Goal: Information Seeking & Learning: Learn about a topic

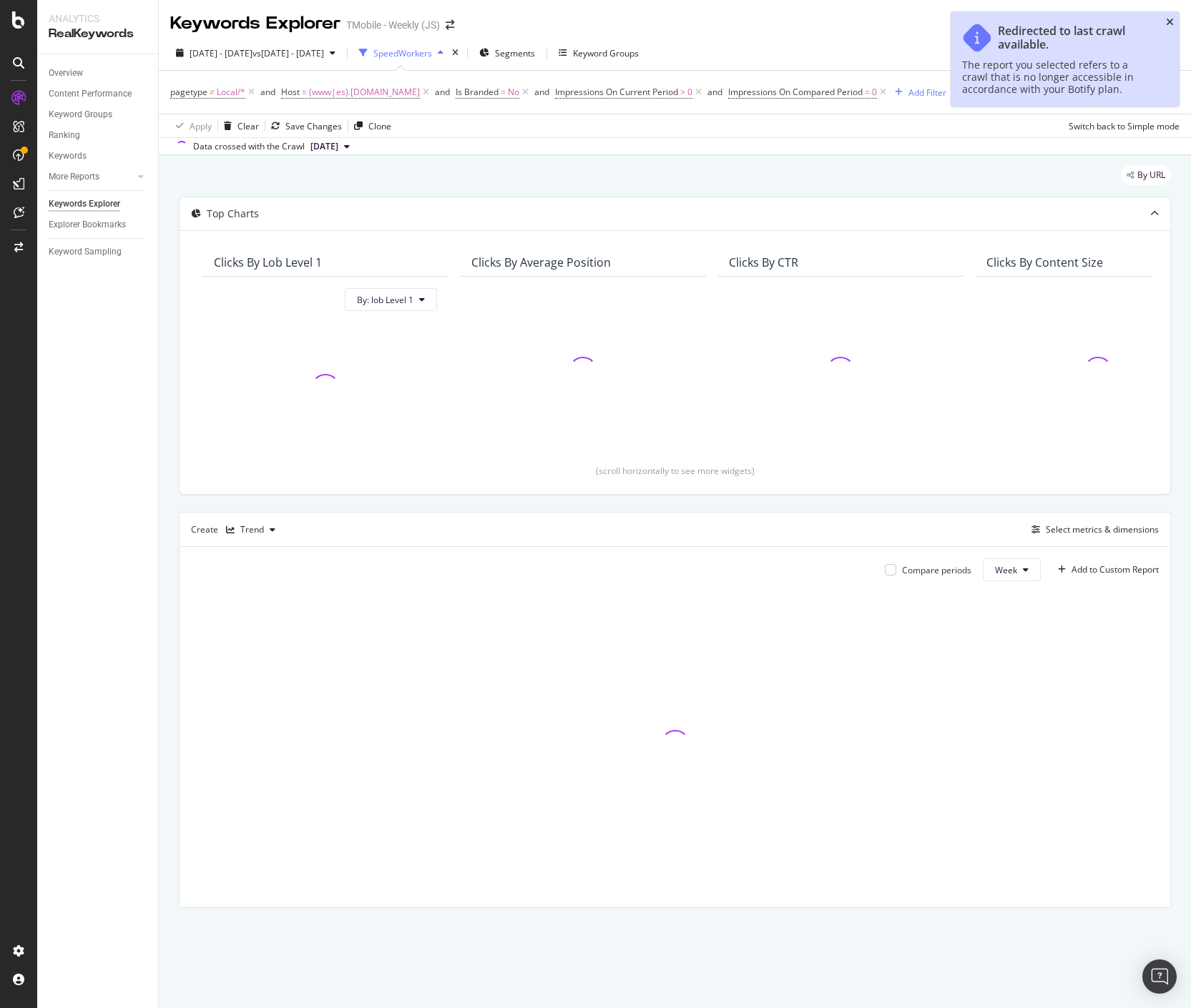
click at [1169, 23] on icon "close toast" at bounding box center [1170, 22] width 8 height 10
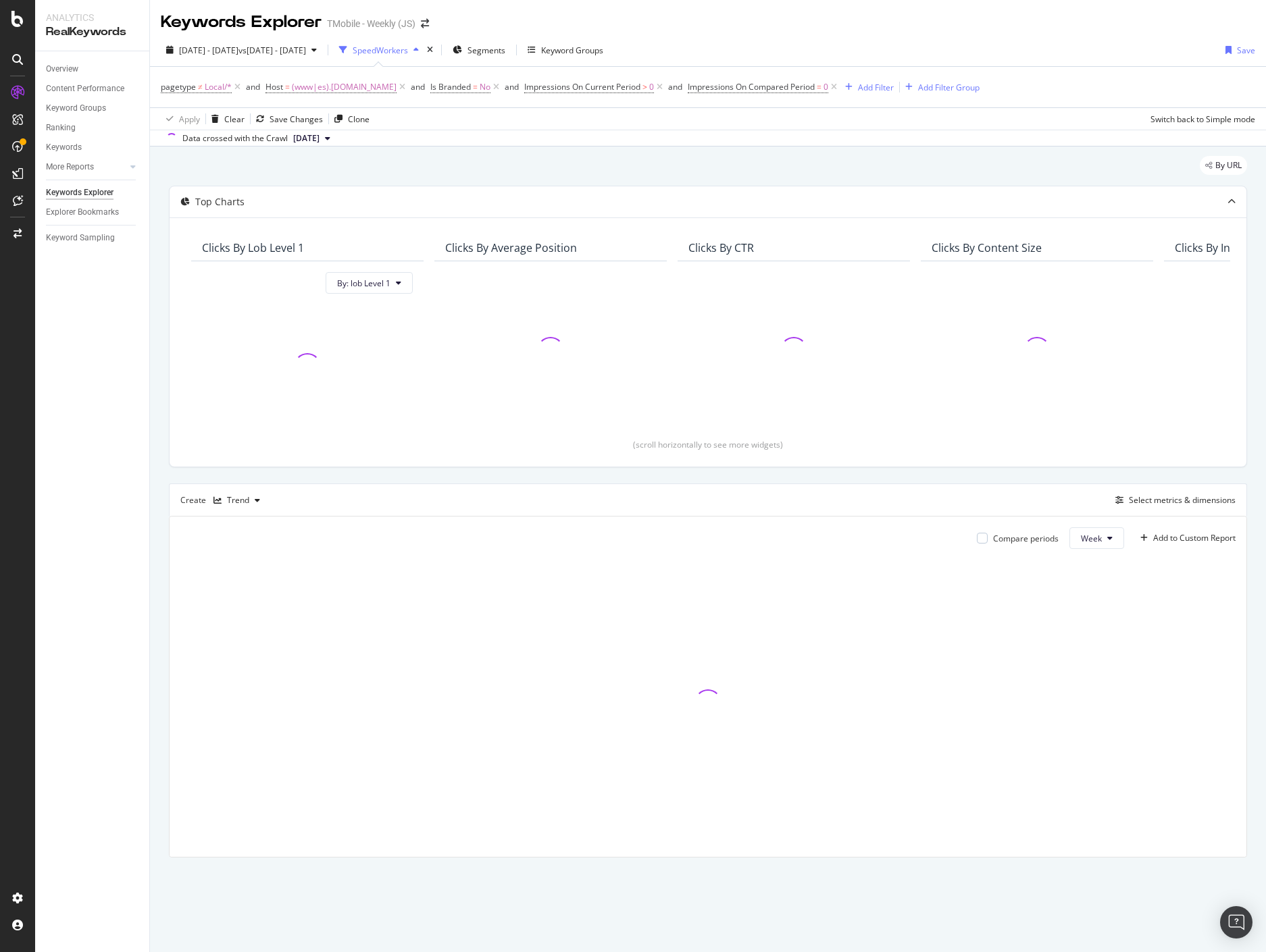
click at [994, 30] on div "Keywords Explorer TMobile - Weekly (JS)" at bounding box center [708, 17] width 1116 height 34
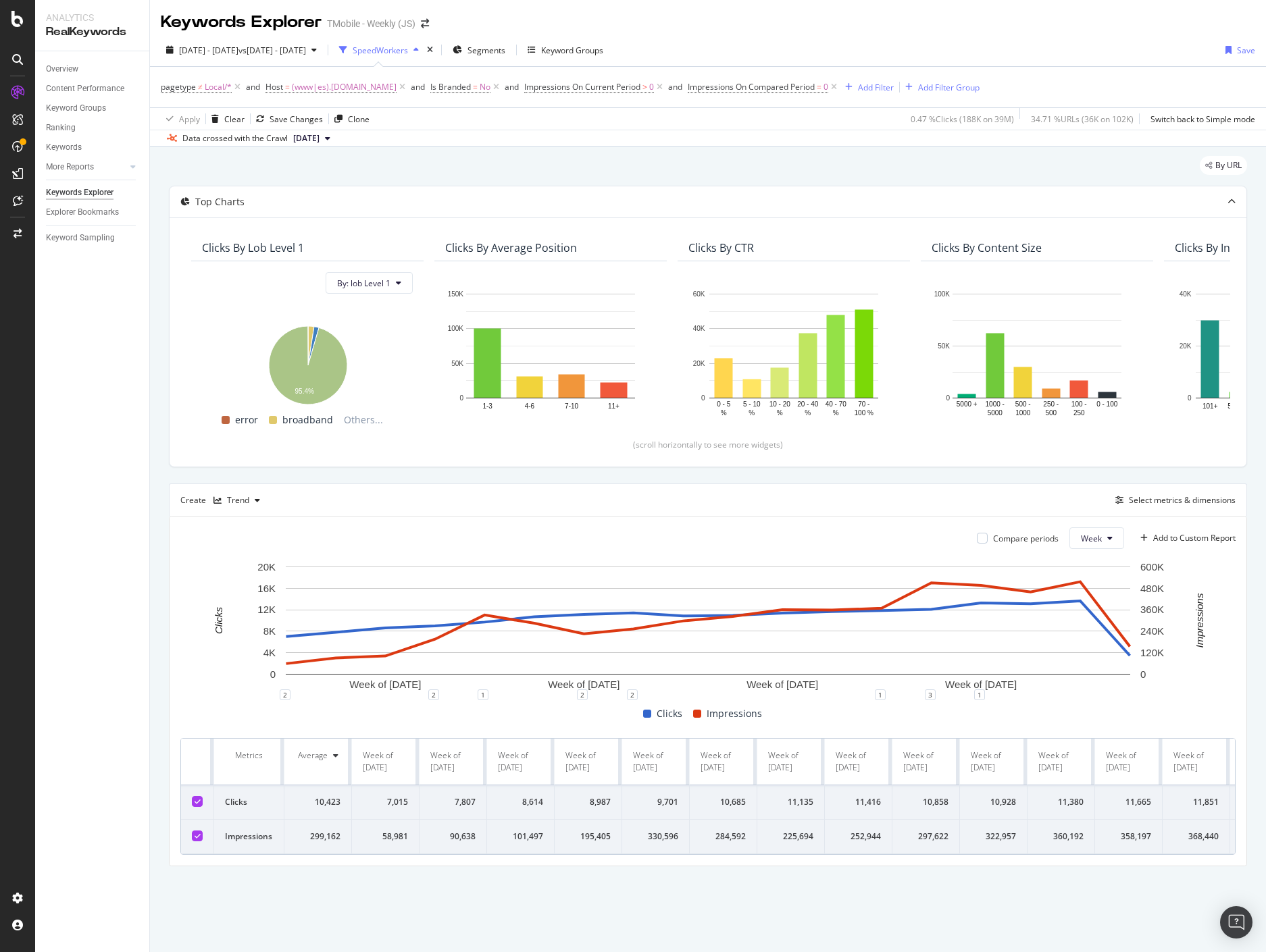
click at [81, 445] on div "Overview Content Performance Keyword Groups Ranking Keywords More Reports Count…" at bounding box center [92, 501] width 114 height 901
drag, startPoint x: 334, startPoint y: 344, endPoint x: 190, endPoint y: 292, distance: 153.1
click at [334, 344] on icon "A chart." at bounding box center [308, 365] width 79 height 79
drag, startPoint x: 891, startPoint y: 476, endPoint x: 160, endPoint y: 474, distance: 731.0
click at [160, 474] on div "By URL Top Charts Clicks By lob Level 1 By: lob Level 1 Hold CTRL while clickin…" at bounding box center [708, 530] width 1116 height 767
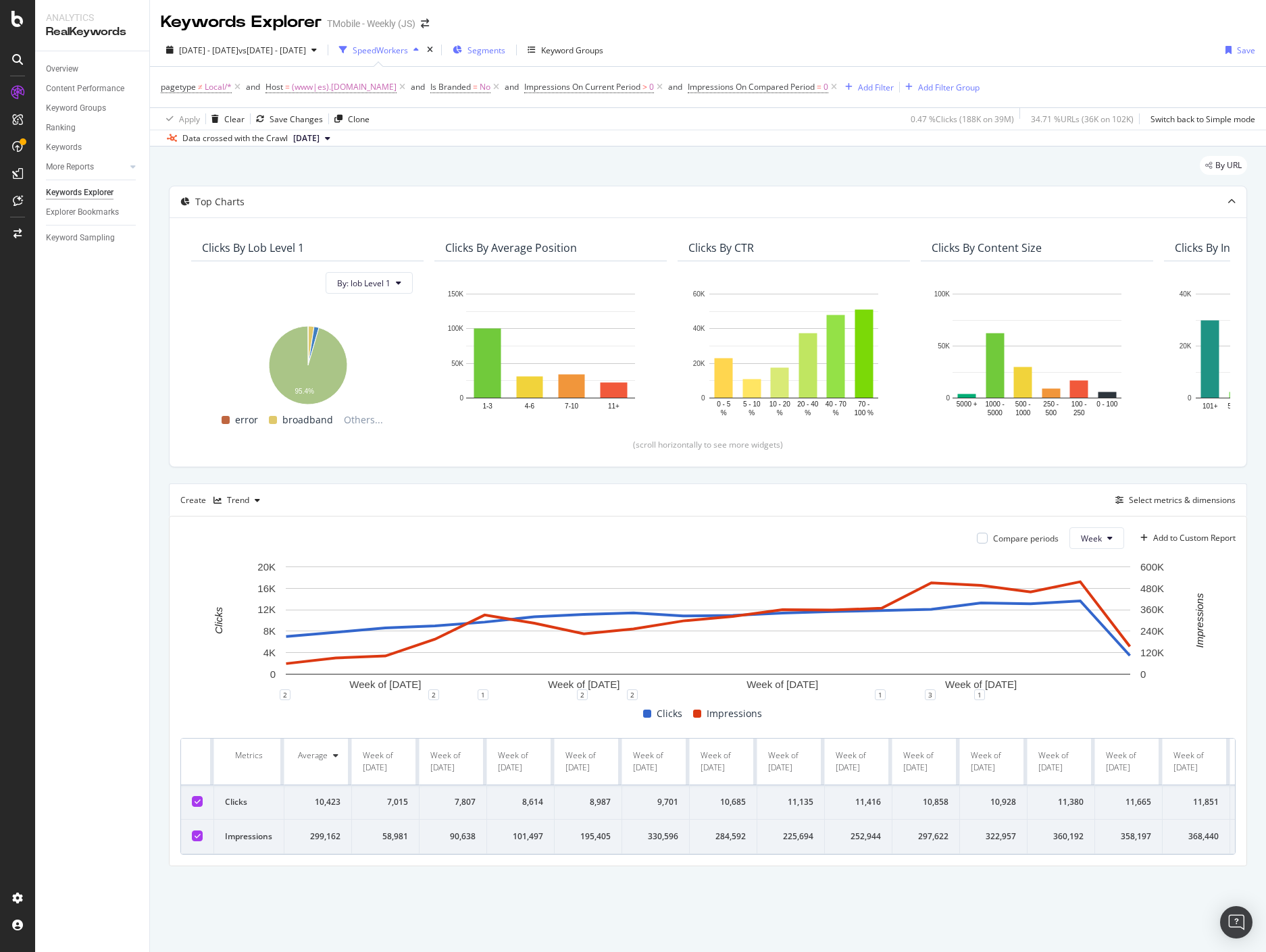
click at [505, 50] on span "Segments" at bounding box center [487, 50] width 38 height 11
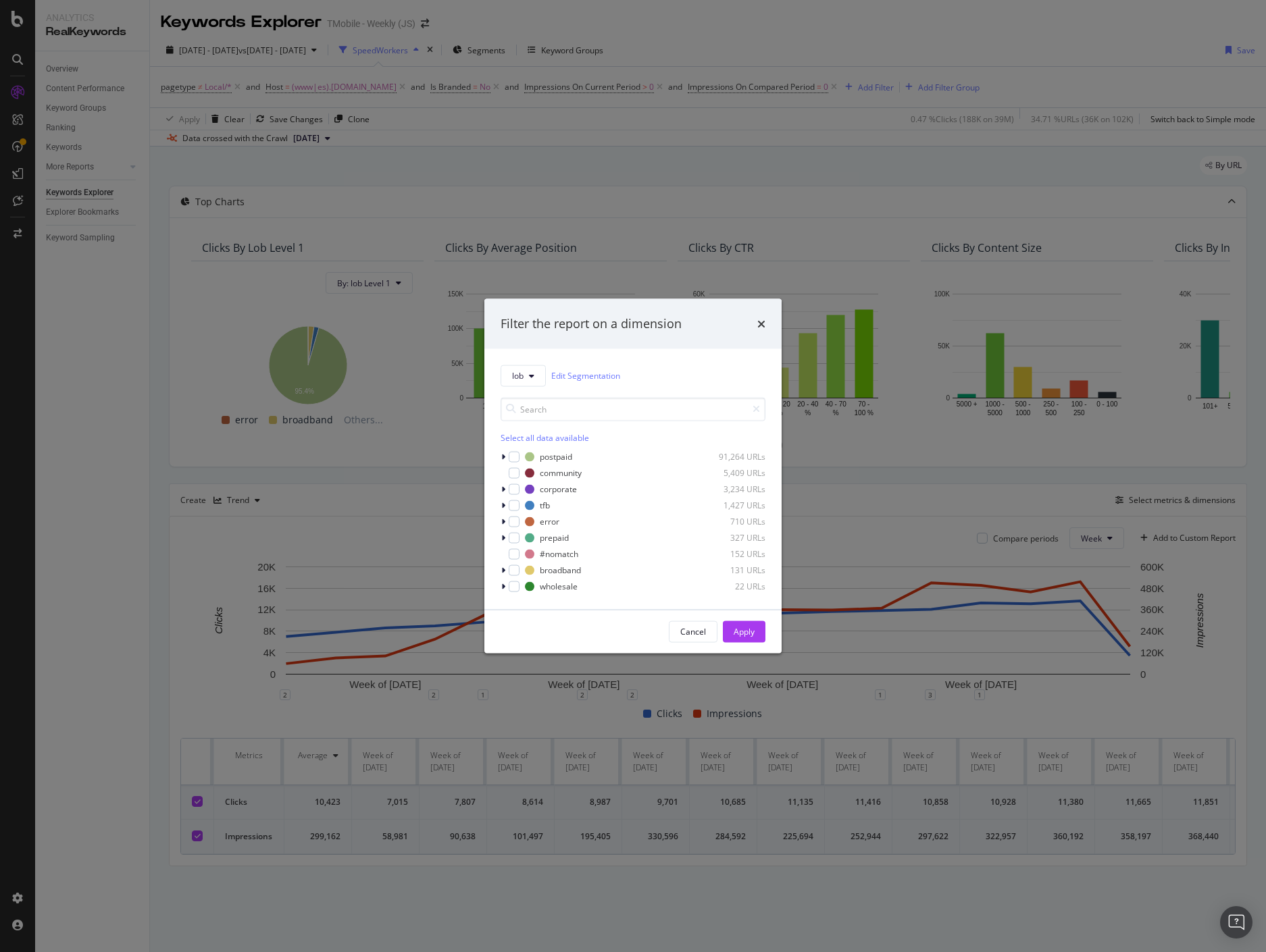
drag, startPoint x: 760, startPoint y: 323, endPoint x: 791, endPoint y: 14, distance: 310.6
click at [797, 14] on div "Filter the report on a dimension lob Edit Segmentation Select all data availabl…" at bounding box center [633, 476] width 1266 height 952
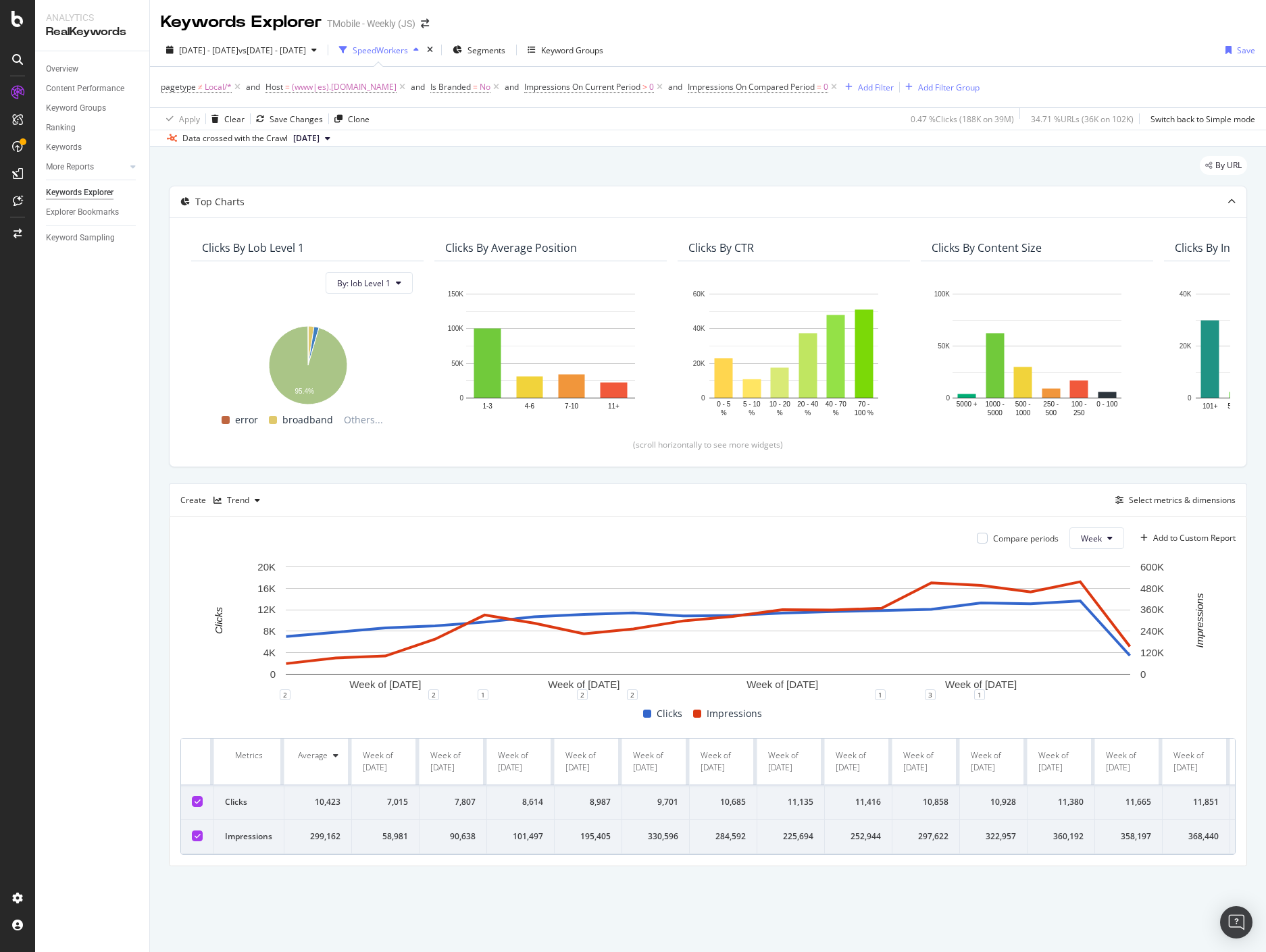
drag, startPoint x: 486, startPoint y: 171, endPoint x: 479, endPoint y: 169, distance: 7.3
click at [486, 171] on div "By URL" at bounding box center [707, 170] width 1078 height 30
click at [79, 205] on div "SpeedWorkers" at bounding box center [80, 206] width 60 height 14
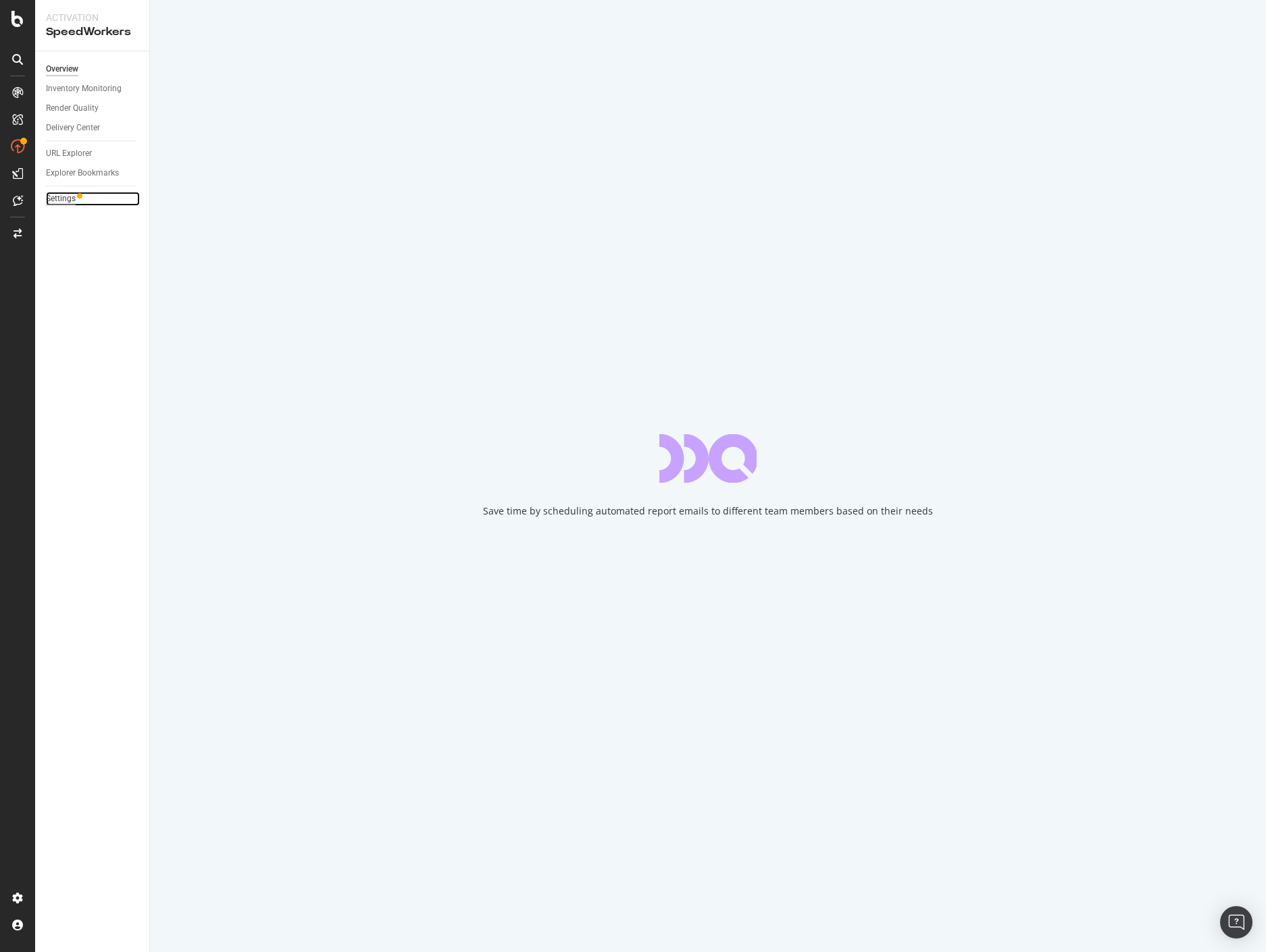
click at [63, 202] on div "Settings" at bounding box center [60, 198] width 30 height 14
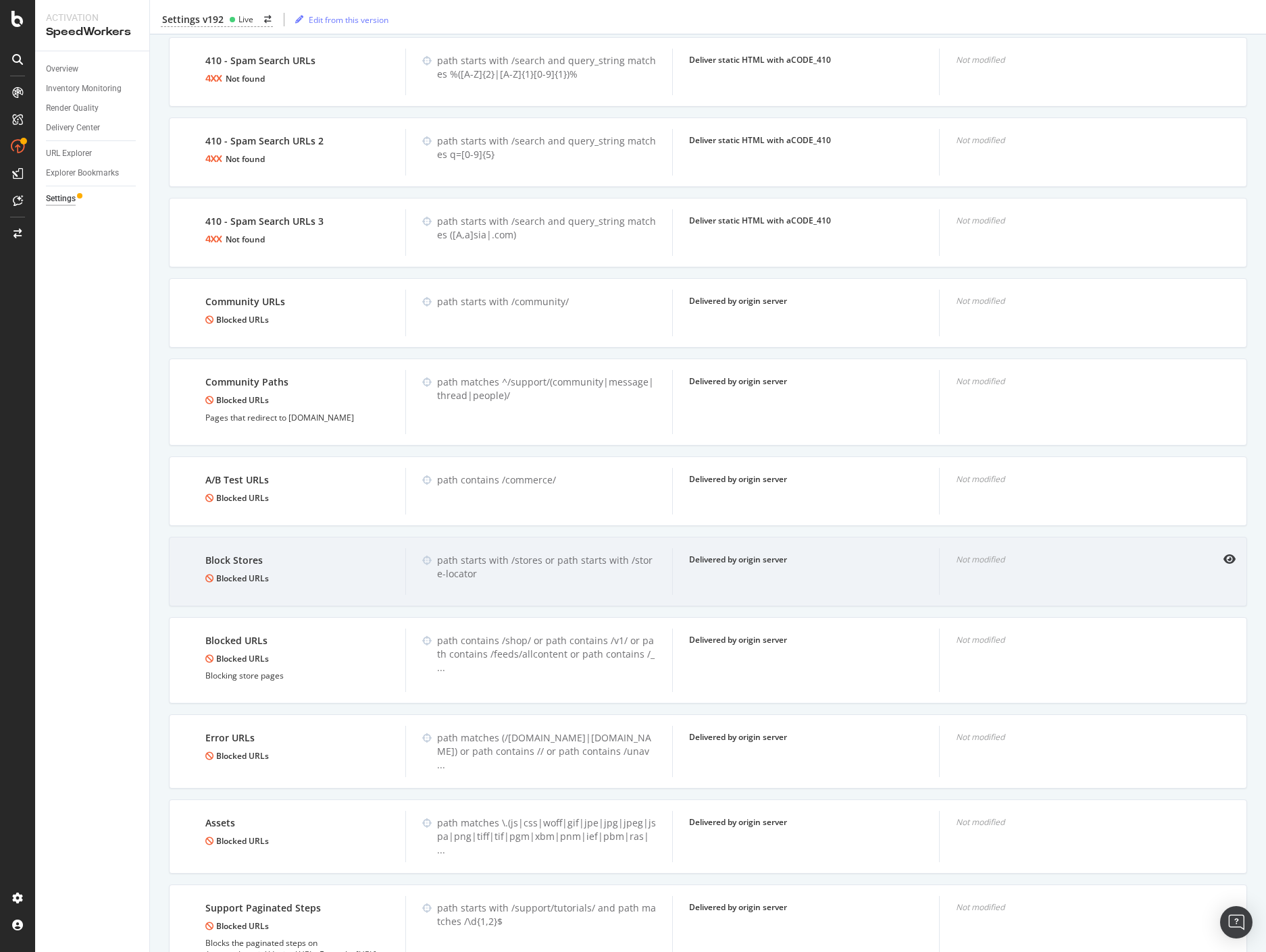
scroll to position [1060, 0]
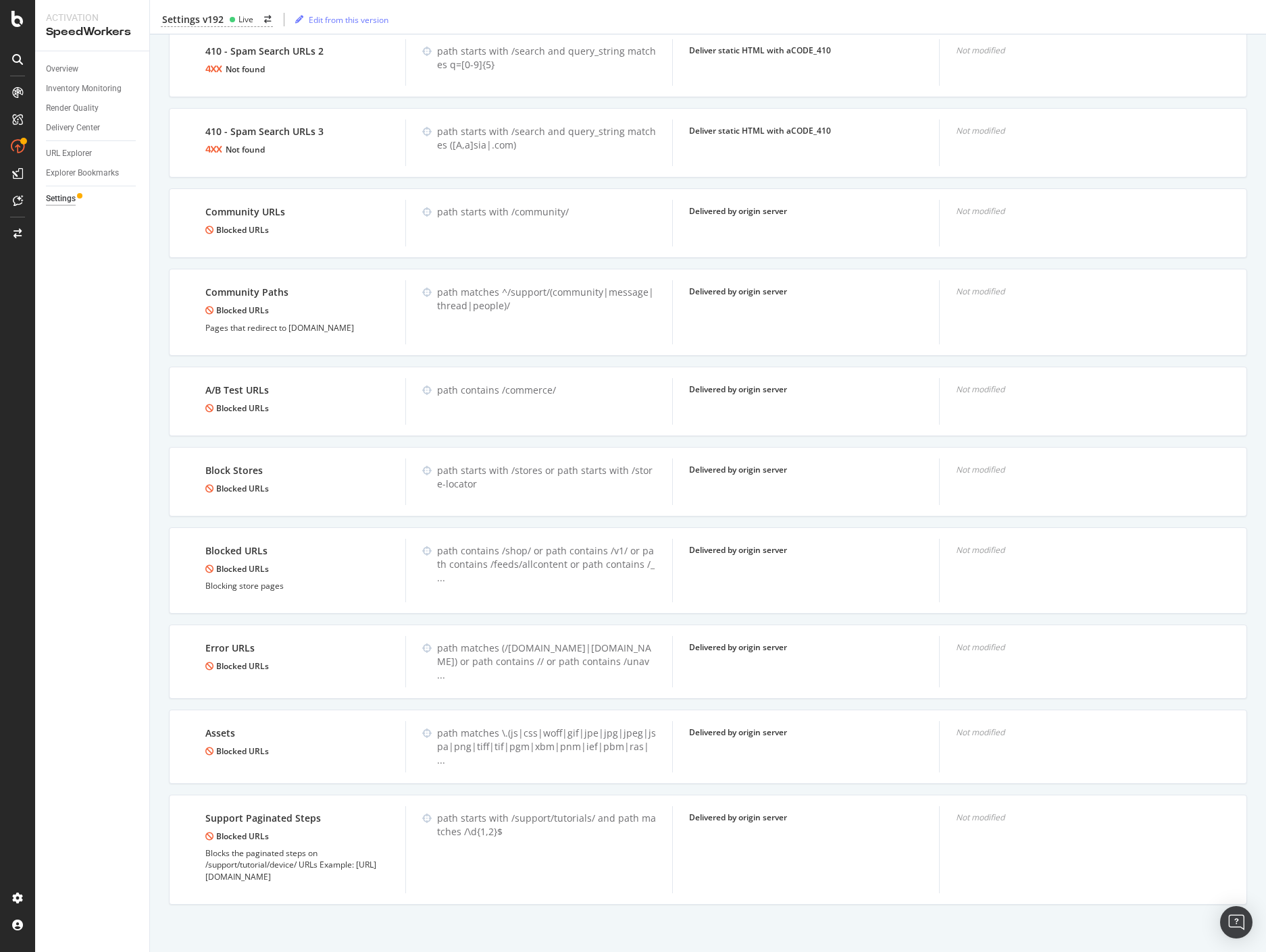
click at [114, 491] on div "Overview Inventory Monitoring Render Quality Delivery Center URL Explorer Explo…" at bounding box center [92, 501] width 114 height 901
